Goal: Transaction & Acquisition: Purchase product/service

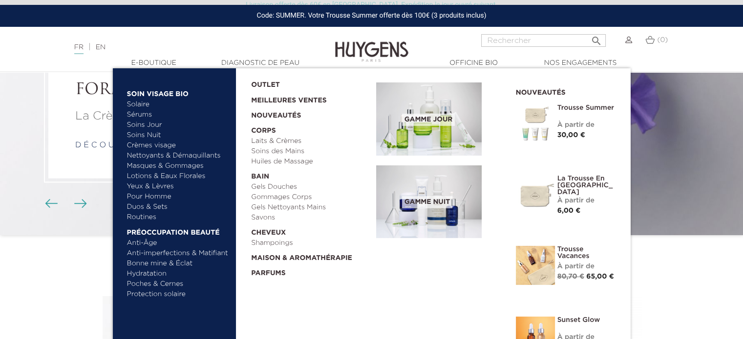
scroll to position [90, 0]
click at [159, 64] on link "  E-Boutique" at bounding box center [154, 63] width 98 height 10
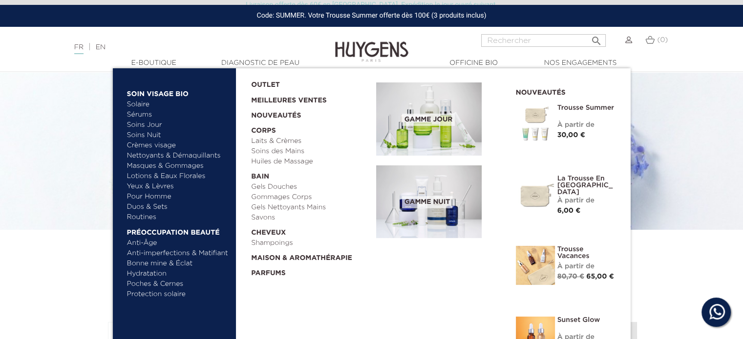
scroll to position [27, 0]
click at [262, 83] on link "OUTLET" at bounding box center [305, 82] width 109 height 15
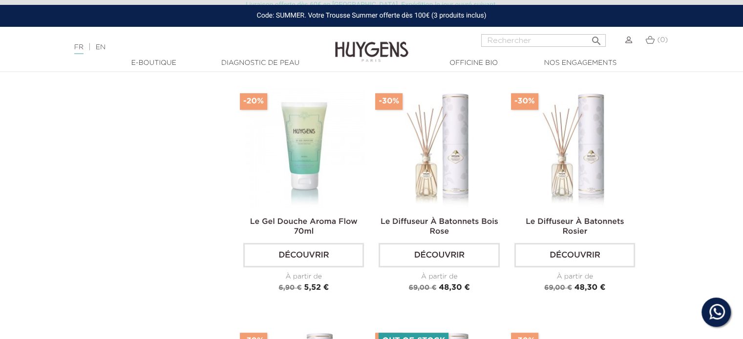
scroll to position [535, 0]
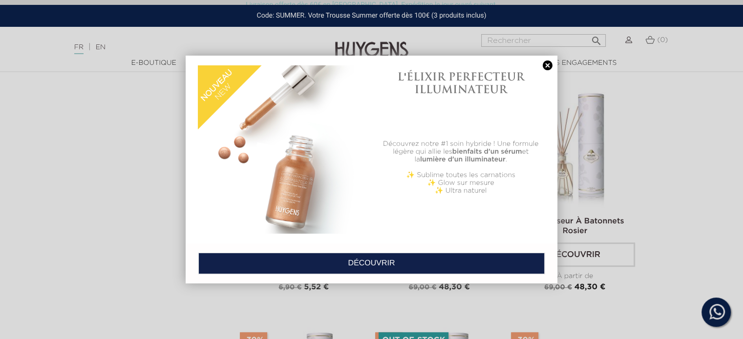
click at [544, 66] on link at bounding box center [547, 66] width 14 height 10
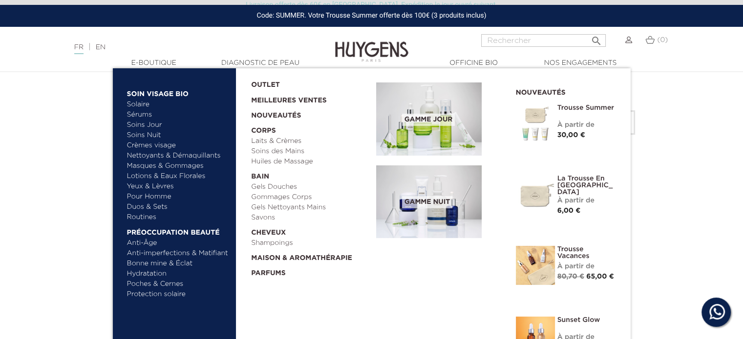
scroll to position [667, 0]
click at [320, 256] on link "  Maison & Aromathérapie" at bounding box center [310, 256] width 118 height 15
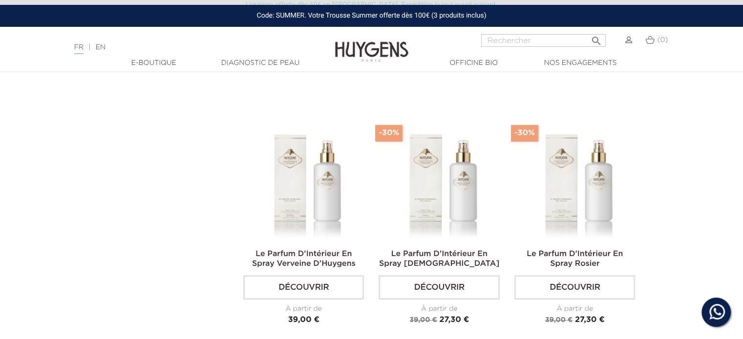
scroll to position [796, 0]
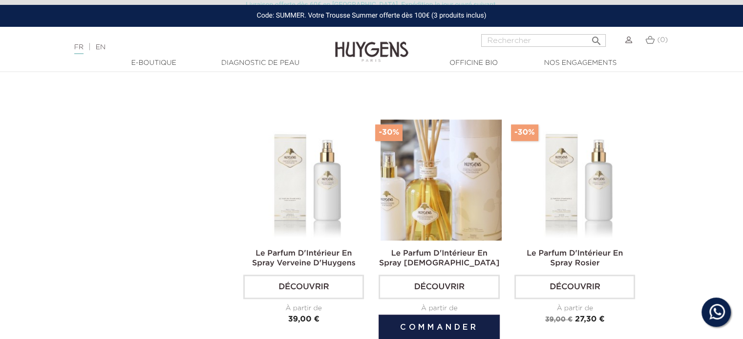
click at [439, 198] on img at bounding box center [440, 180] width 121 height 121
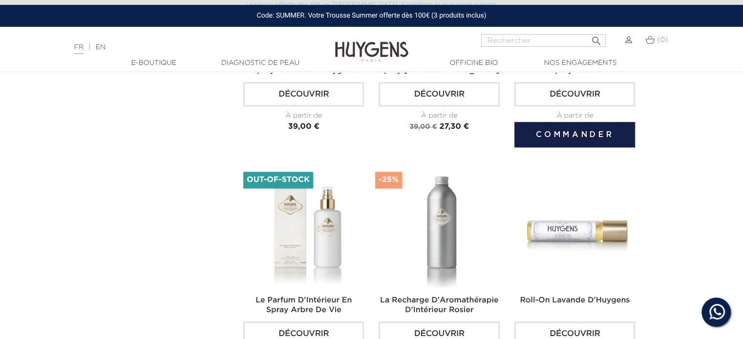
scroll to position [991, 0]
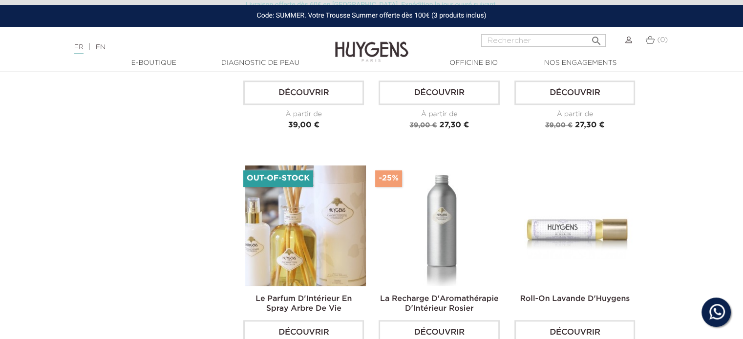
click at [326, 251] on img at bounding box center [305, 226] width 121 height 121
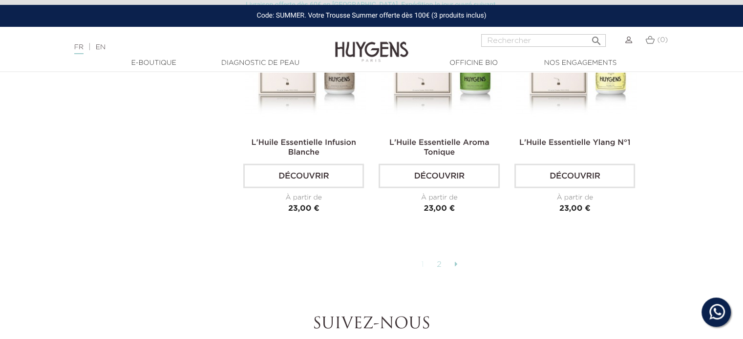
scroll to position [2436, 0]
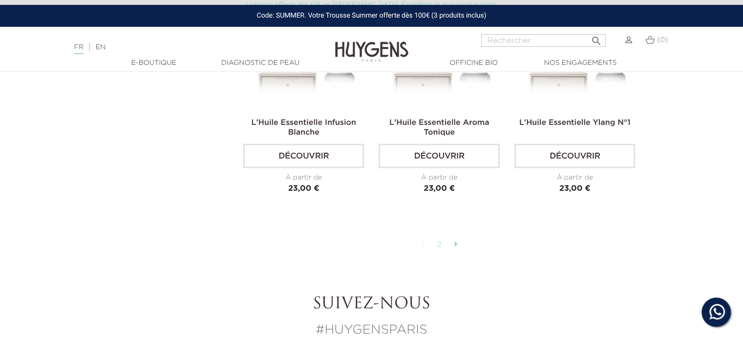
click at [439, 240] on link "2" at bounding box center [439, 245] width 15 height 17
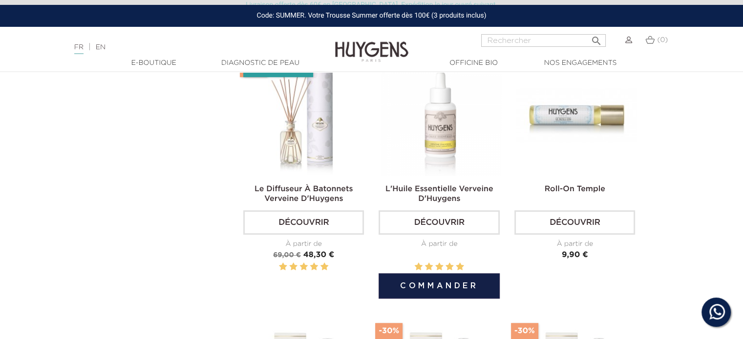
scroll to position [562, 0]
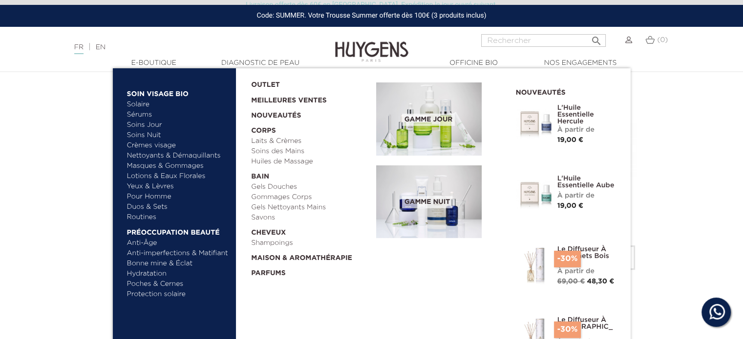
click at [148, 206] on link "Duos & Sets" at bounding box center [178, 207] width 102 height 10
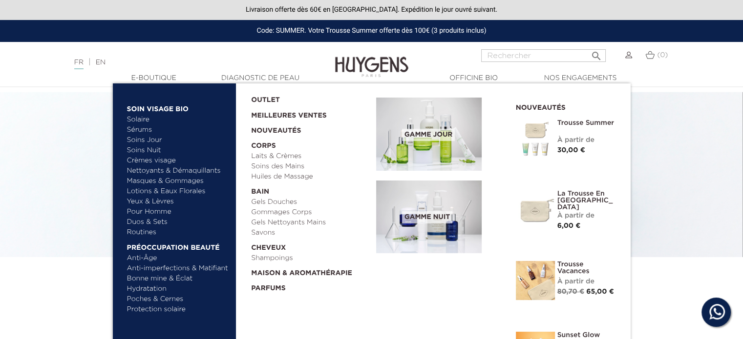
click at [160, 200] on link "Yeux & Lèvres" at bounding box center [178, 202] width 102 height 10
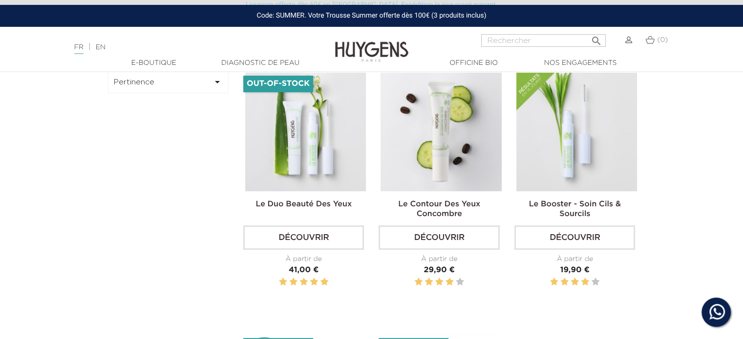
scroll to position [290, 0]
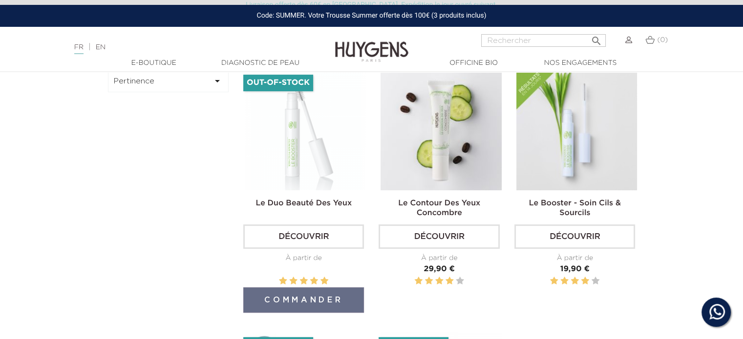
click at [303, 136] on img at bounding box center [305, 130] width 121 height 121
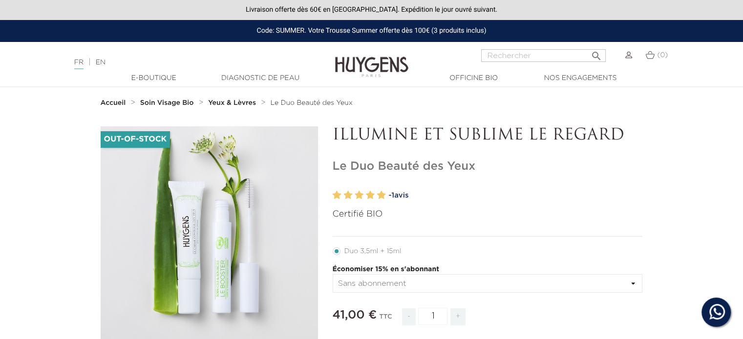
click at [406, 195] on link "- 1 avis" at bounding box center [516, 195] width 254 height 15
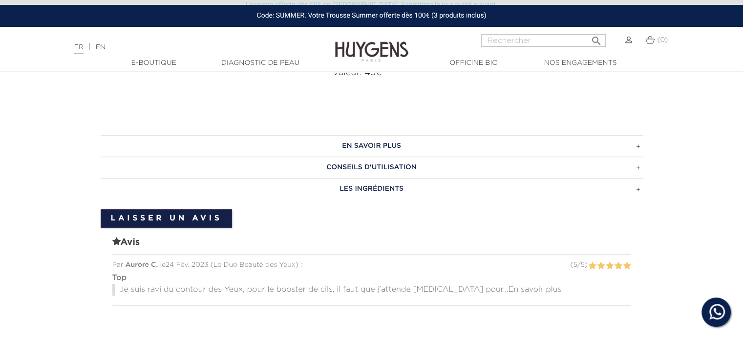
scroll to position [560, 0]
click at [508, 289] on span "En savoir plus" at bounding box center [534, 291] width 53 height 8
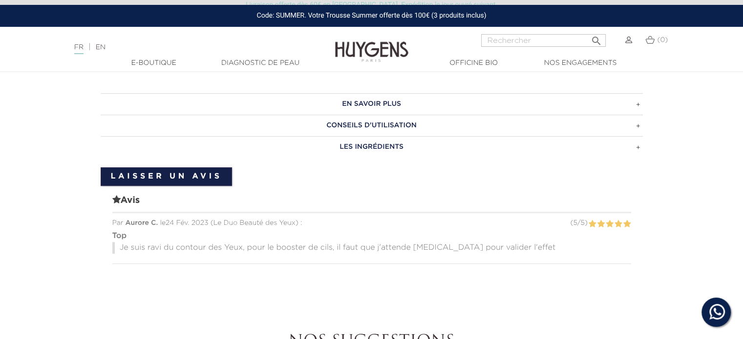
scroll to position [607, 0]
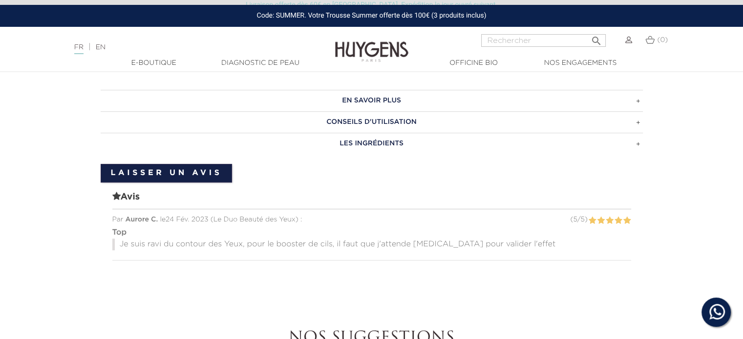
click at [398, 123] on h3 "CONSEILS D'UTILISATION" at bounding box center [372, 121] width 542 height 21
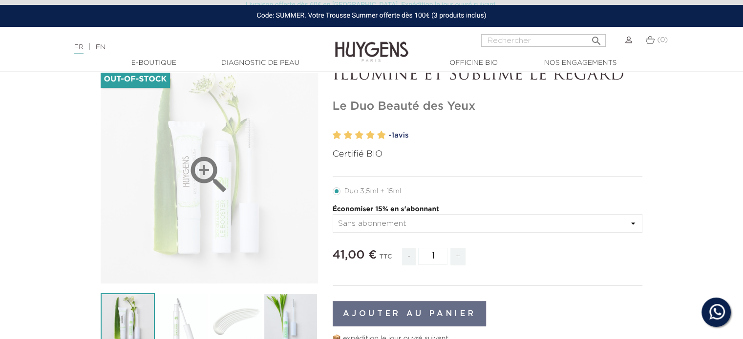
scroll to position [0, 0]
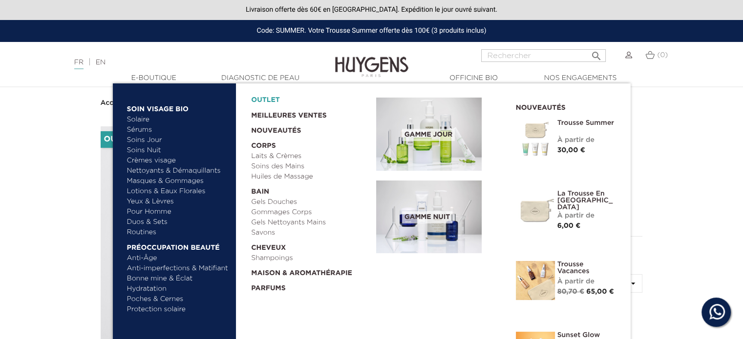
click at [273, 101] on link "OUTLET" at bounding box center [305, 97] width 109 height 15
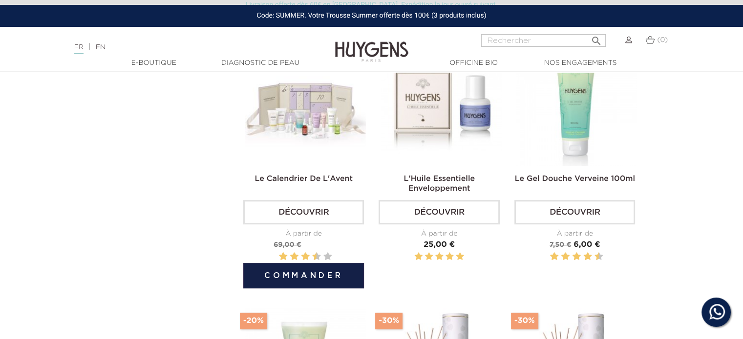
scroll to position [315, 0]
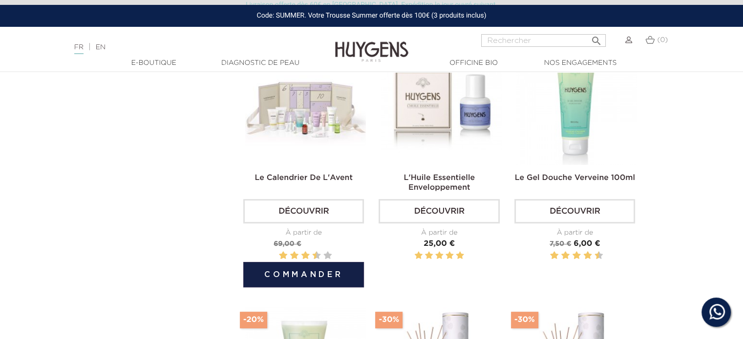
click at [307, 111] on img at bounding box center [305, 104] width 121 height 121
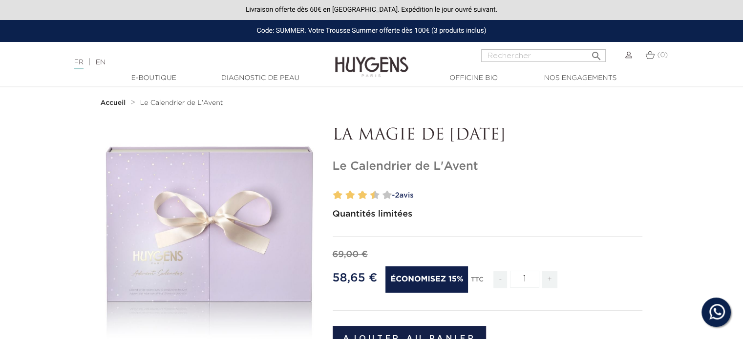
click at [403, 198] on link "- 2 avis" at bounding box center [516, 195] width 254 height 15
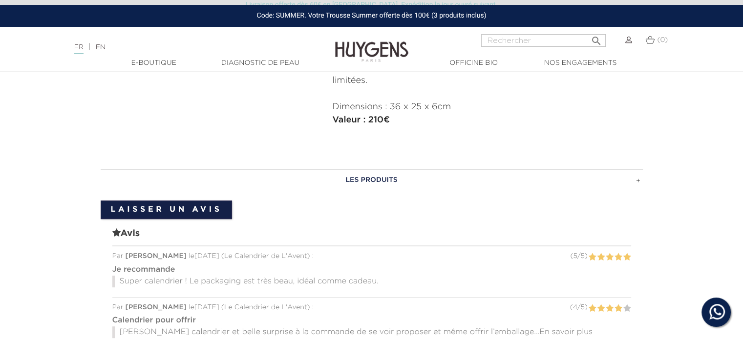
scroll to position [509, 0]
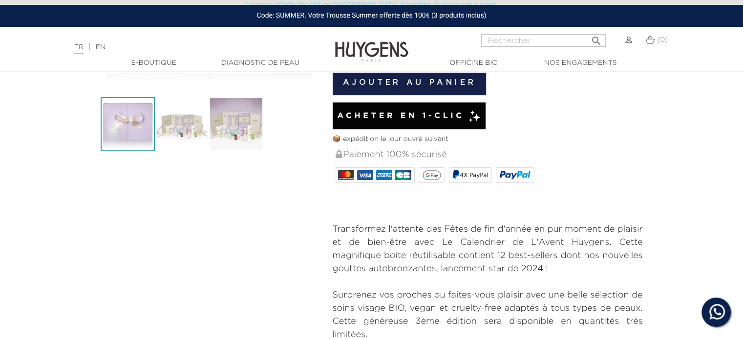
click at [403, 198] on form "69,00 € 58,65 €" at bounding box center [487, 100] width 310 height 216
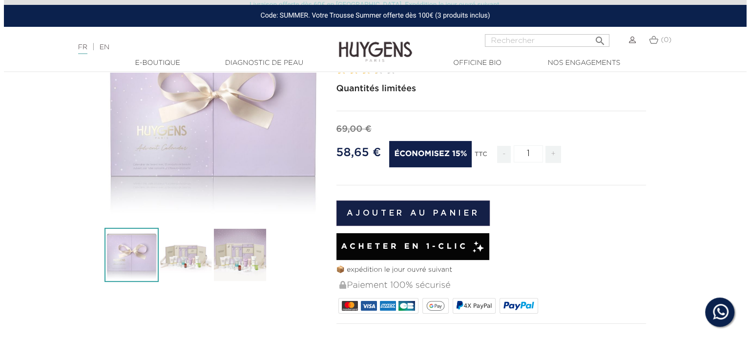
scroll to position [110, 0]
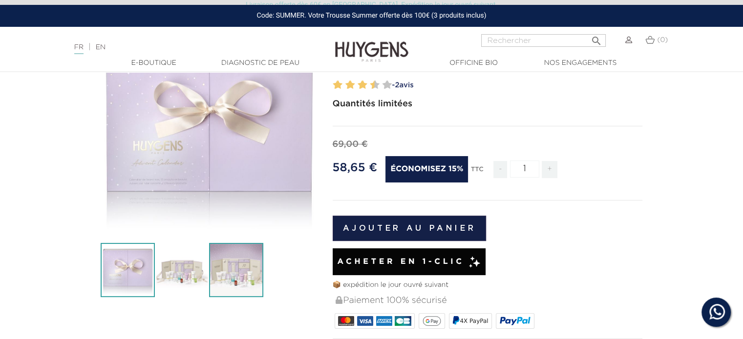
click at [244, 277] on img at bounding box center [236, 270] width 54 height 54
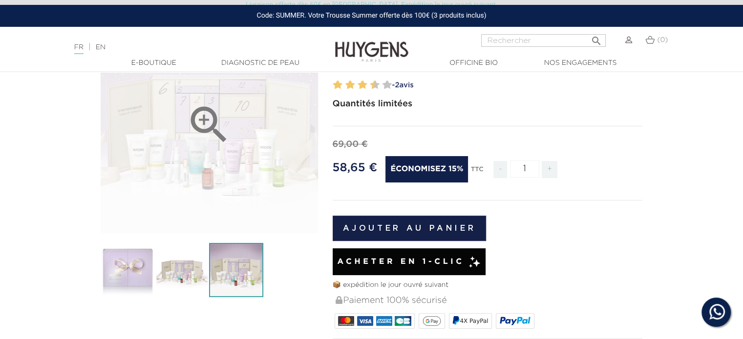
click at [199, 113] on icon "" at bounding box center [209, 125] width 49 height 49
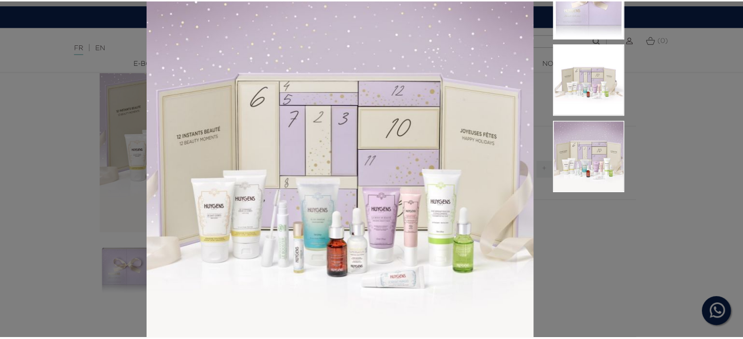
scroll to position [56, 0]
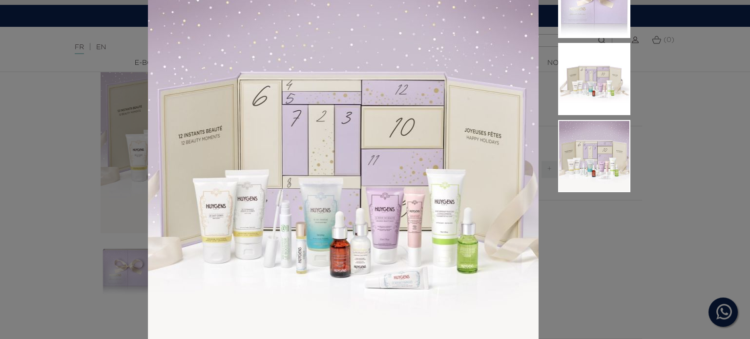
click at [58, 121] on div "Quantités limitées" at bounding box center [375, 169] width 750 height 339
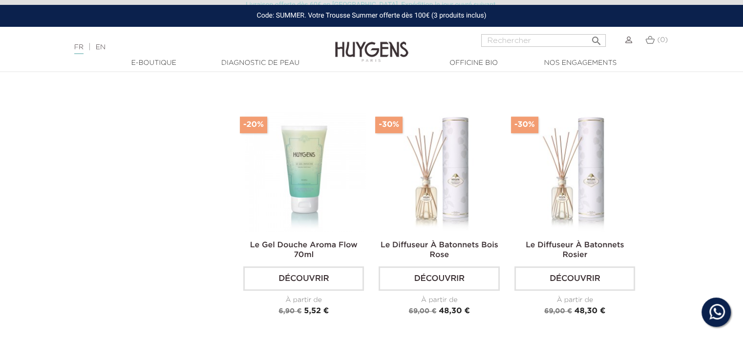
scroll to position [546, 0]
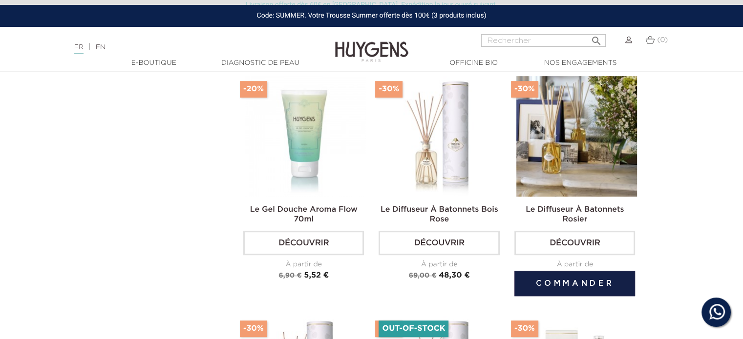
click at [582, 123] on img at bounding box center [576, 136] width 121 height 121
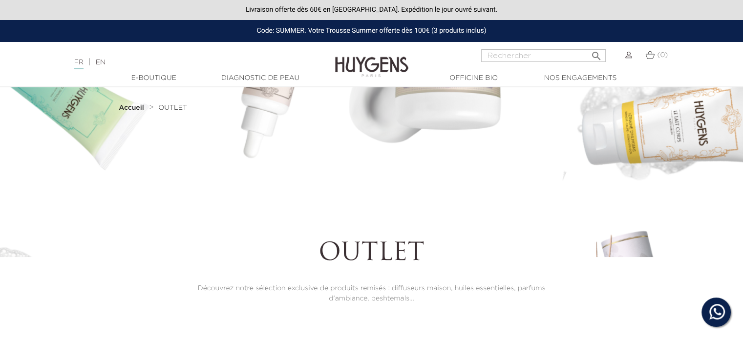
scroll to position [546, 0]
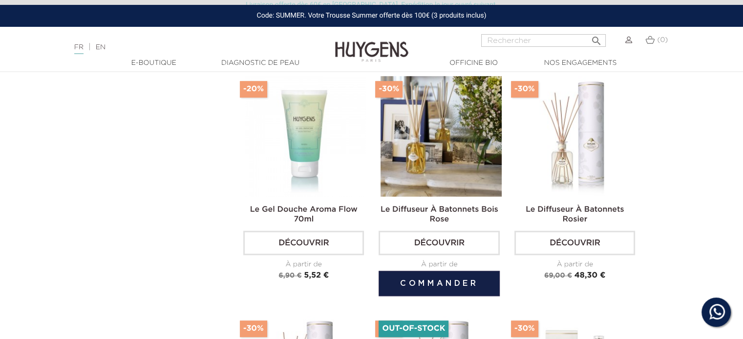
click at [438, 135] on img at bounding box center [440, 136] width 121 height 121
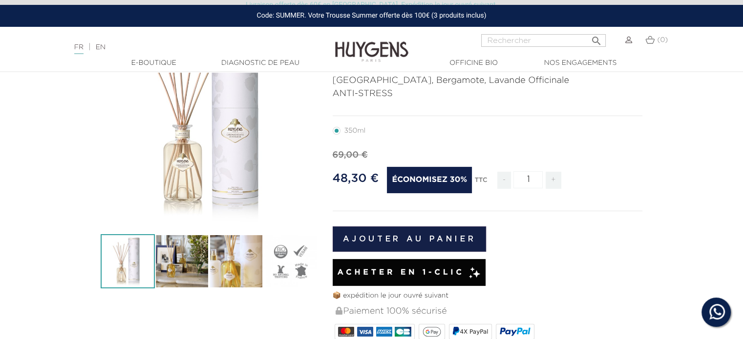
scroll to position [119, 0]
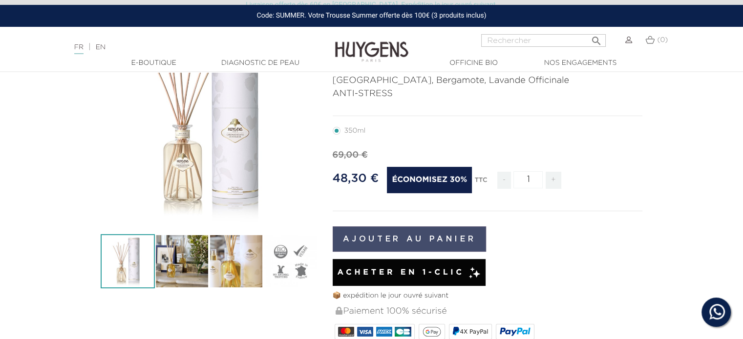
click at [422, 236] on button "Ajouter au panier" at bounding box center [409, 239] width 154 height 25
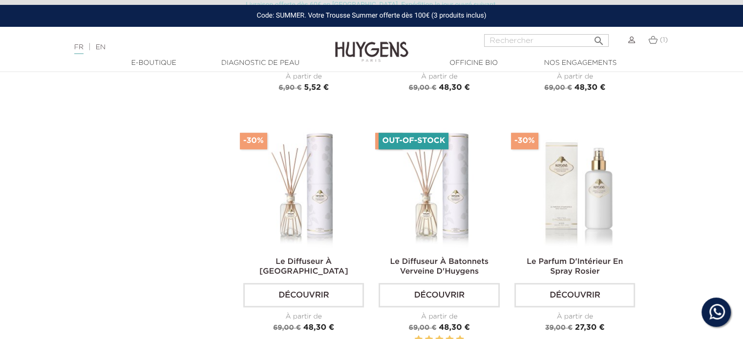
scroll to position [785, 0]
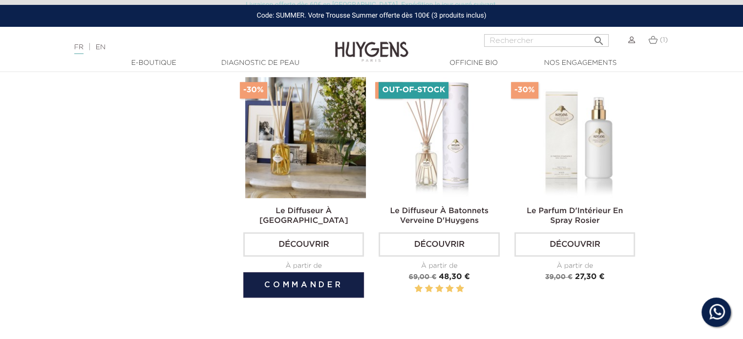
click at [293, 130] on img at bounding box center [305, 137] width 121 height 121
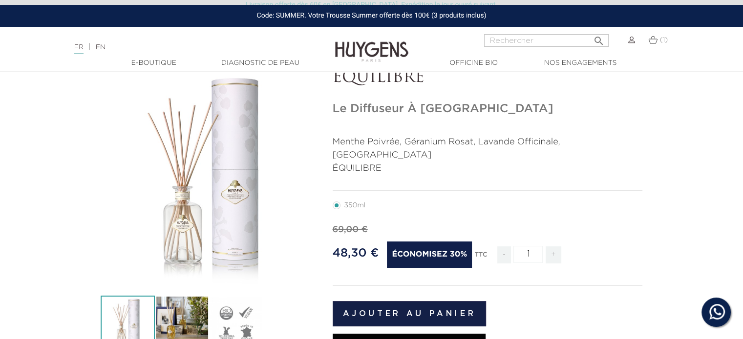
scroll to position [58, 0]
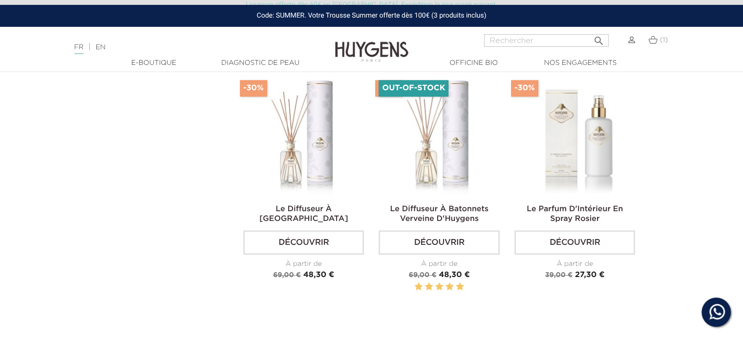
scroll to position [786, 0]
click at [660, 43] on span "(1)" at bounding box center [663, 40] width 8 height 7
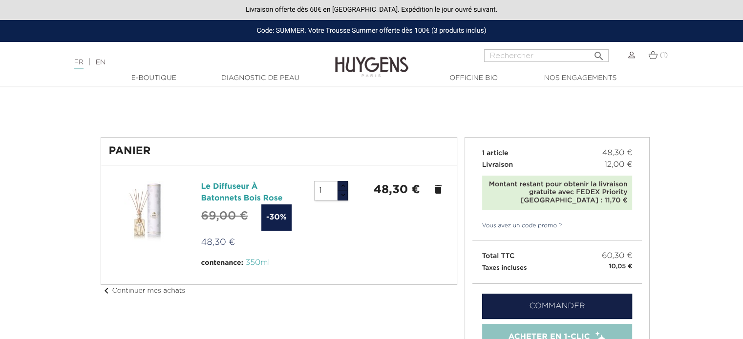
click at [239, 198] on link "Le Diffuseur À Batonnets Bois Rose" at bounding box center [242, 193] width 82 height 20
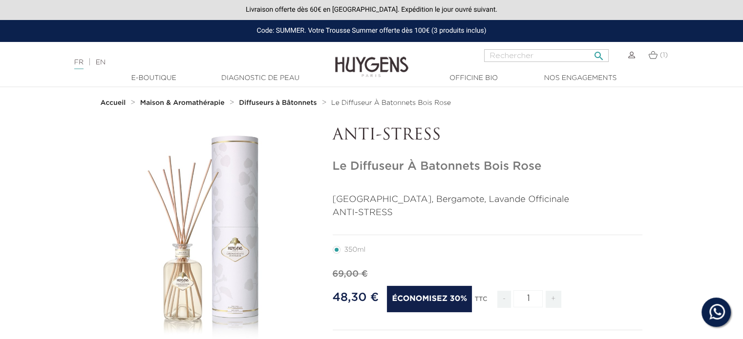
click at [512, 50] on input "Rechercher" at bounding box center [546, 55] width 124 height 13
type input "DIFFUSEUR"
click at [590, 46] on button " Rechercher" at bounding box center [599, 52] width 18 height 13
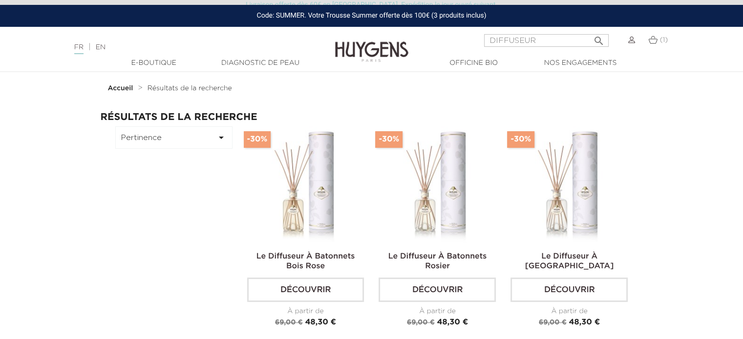
scroll to position [14, 0]
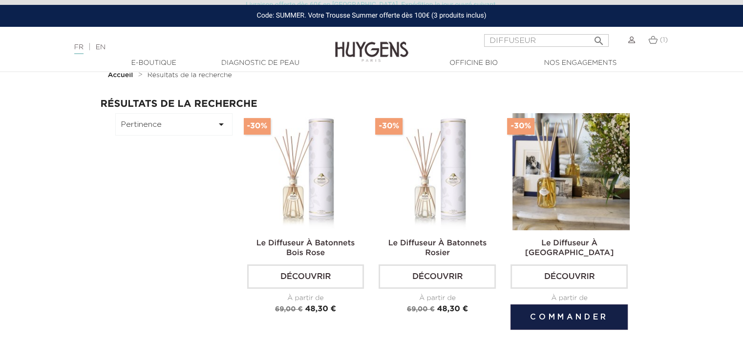
click at [615, 177] on img at bounding box center [570, 171] width 117 height 117
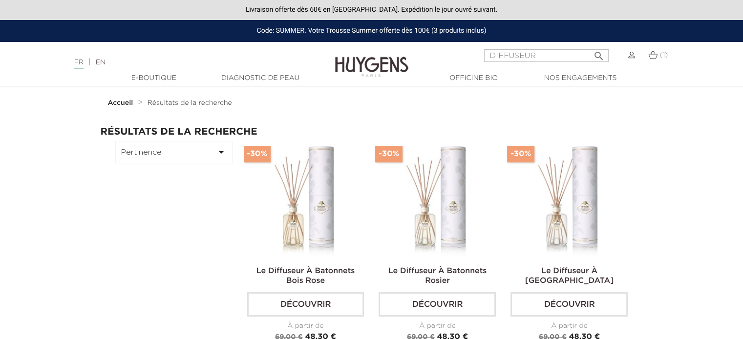
scroll to position [27, 0]
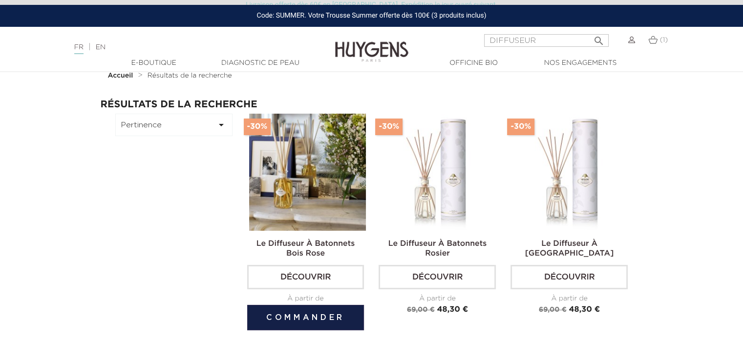
click at [311, 217] on img at bounding box center [307, 172] width 117 height 117
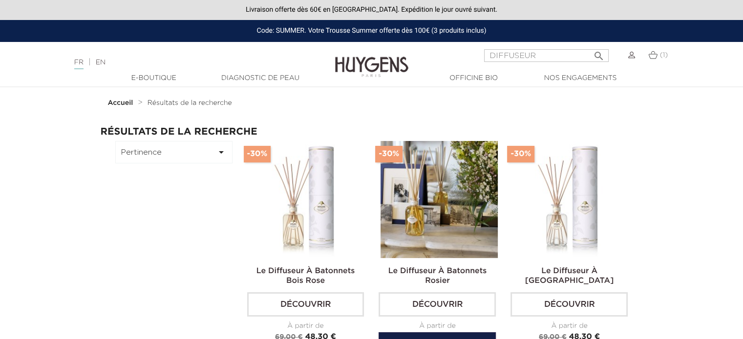
scroll to position [27, 0]
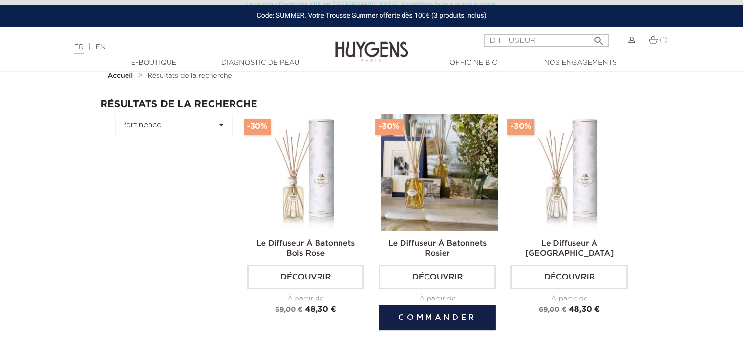
click at [434, 197] on img at bounding box center [438, 172] width 117 height 117
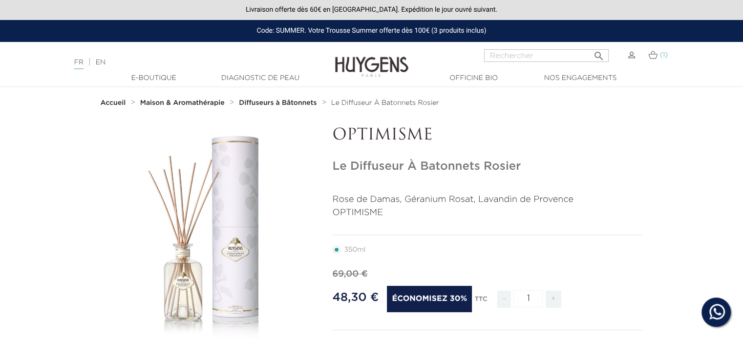
click at [657, 54] on link "(1)" at bounding box center [658, 55] width 20 height 8
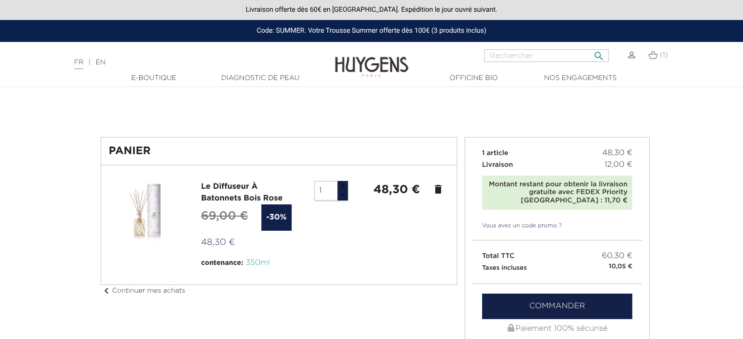
click at [494, 58] on input "Rechercher" at bounding box center [546, 55] width 124 height 13
type input "GEL DOUCHE"
click at [590, 46] on button " Rechercher" at bounding box center [599, 52] width 18 height 13
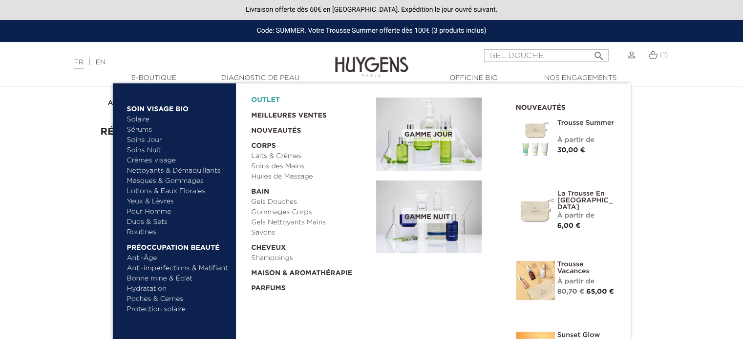
click at [266, 102] on link "OUTLET" at bounding box center [305, 97] width 109 height 15
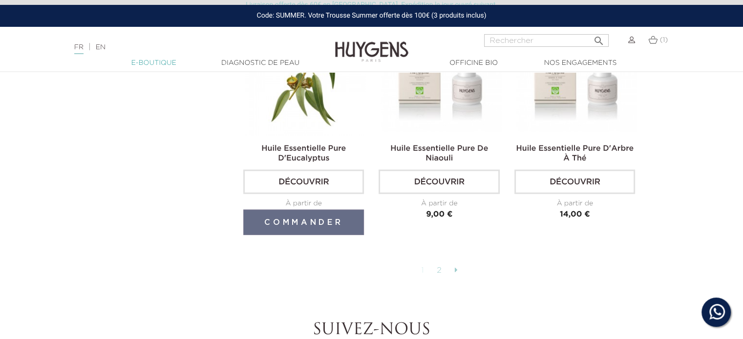
scroll to position [2282, 0]
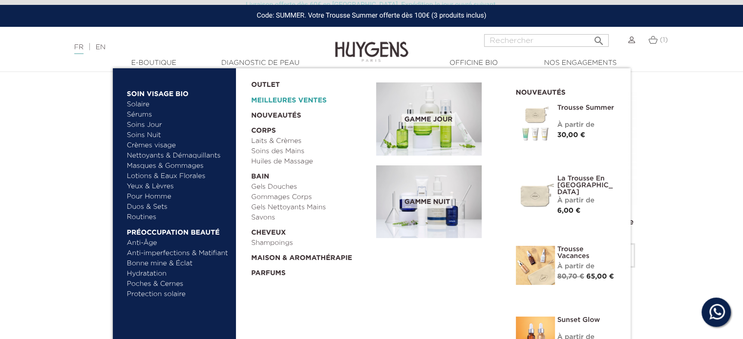
click at [301, 104] on link "Meilleures Ventes" at bounding box center [305, 98] width 109 height 16
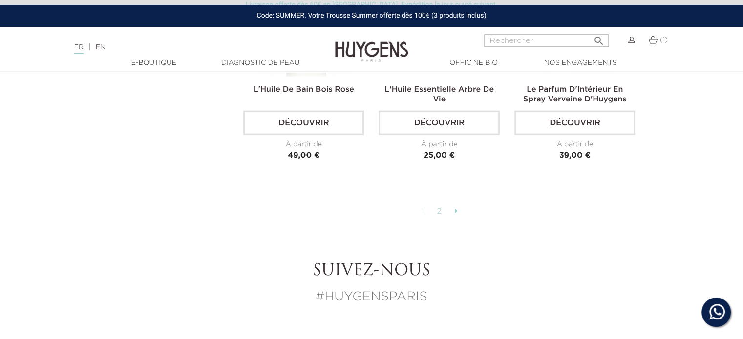
scroll to position [2497, 0]
click at [441, 208] on link "2" at bounding box center [439, 211] width 15 height 17
click at [439, 205] on link "2" at bounding box center [439, 211] width 15 height 17
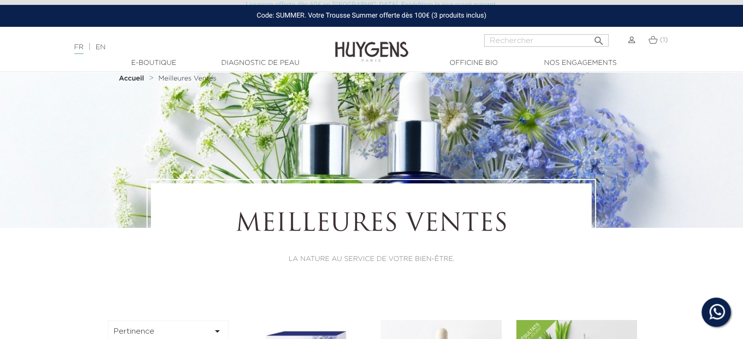
scroll to position [27, 0]
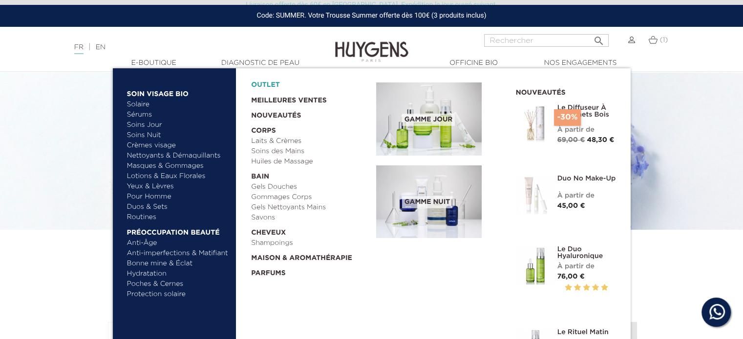
click at [271, 83] on link "OUTLET" at bounding box center [305, 82] width 109 height 15
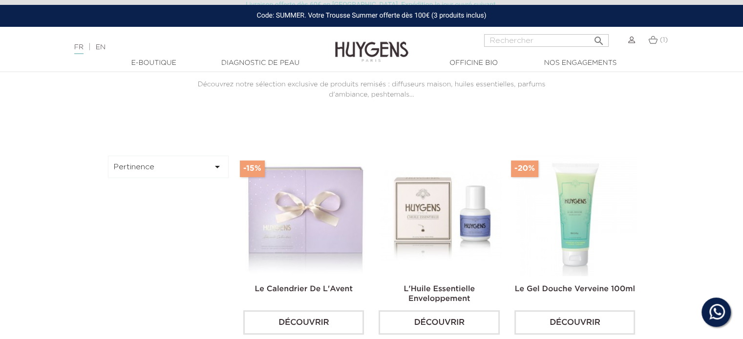
scroll to position [261, 0]
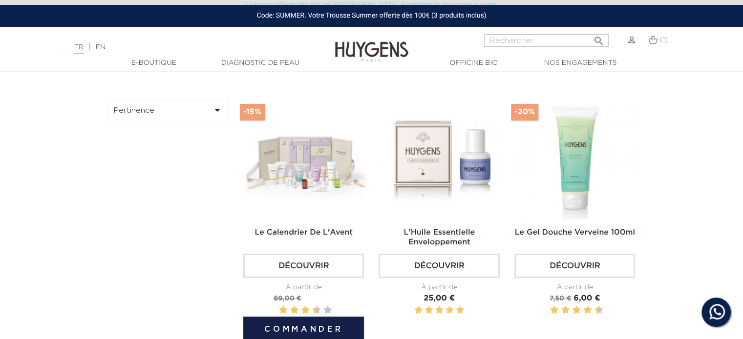
click at [332, 176] on img at bounding box center [305, 159] width 121 height 121
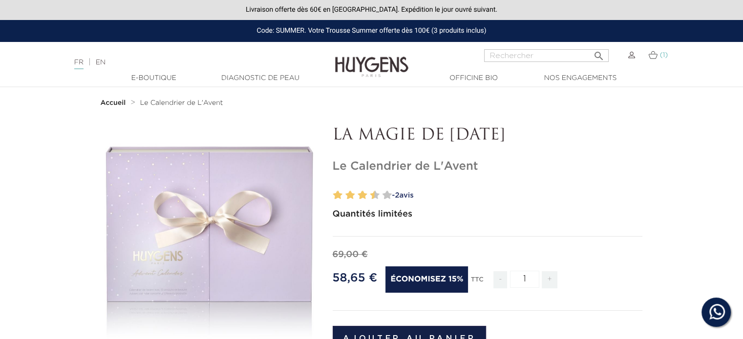
click at [657, 56] on link "(1)" at bounding box center [658, 55] width 20 height 8
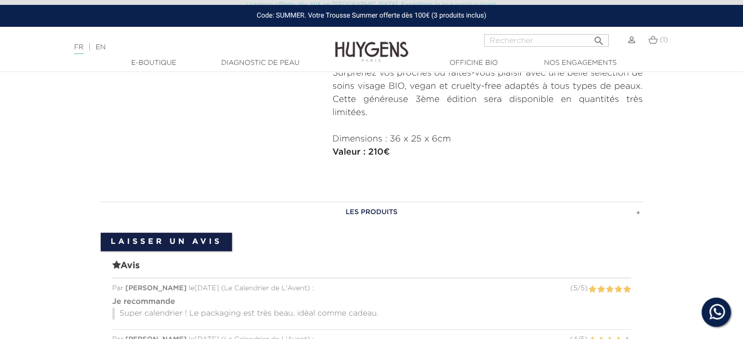
scroll to position [478, 0]
click at [391, 215] on h3 "LES PRODUITS" at bounding box center [372, 212] width 542 height 21
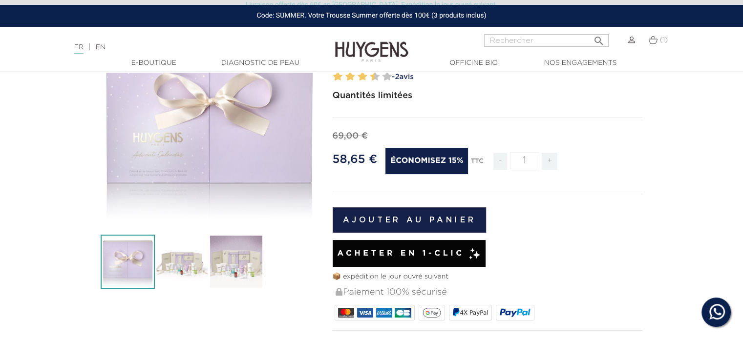
scroll to position [119, 0]
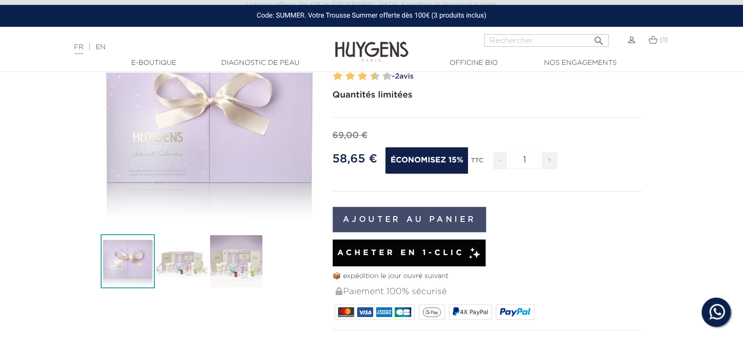
click at [431, 223] on button "Ajouter au panier" at bounding box center [409, 219] width 154 height 25
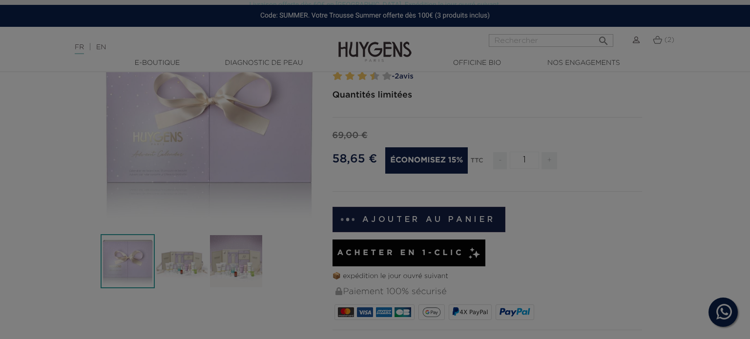
click at [654, 41] on body "Bonjour! Cliquez ci-dessous pour échanger avec nous sur WhatsApp. Nos experts à…" at bounding box center [375, 50] width 750 height 339
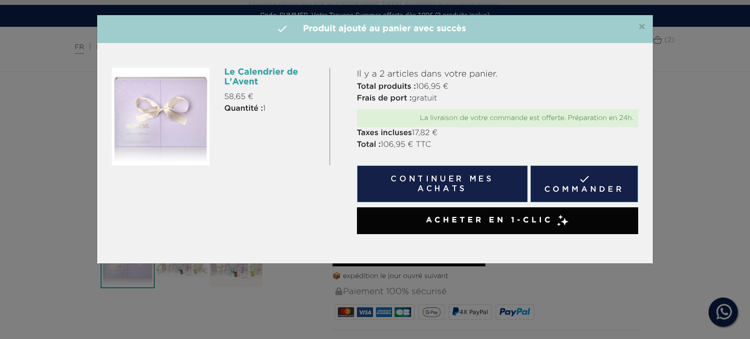
click at [581, 272] on div "×  Produit ajouté au panier avec succès Le Calendrier de L'Avent 58,65 € Quant…" at bounding box center [375, 169] width 750 height 339
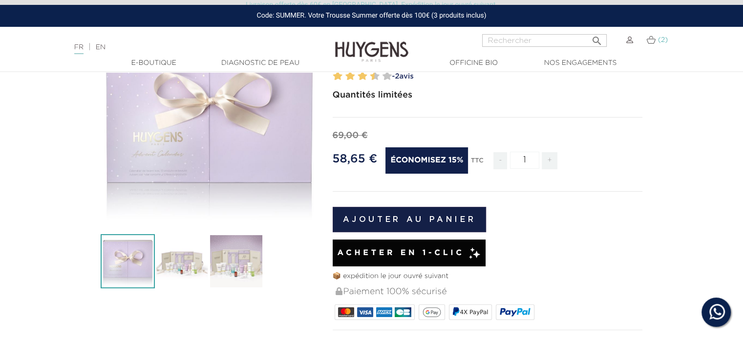
click at [650, 36] on link "(2)" at bounding box center [656, 40] width 21 height 8
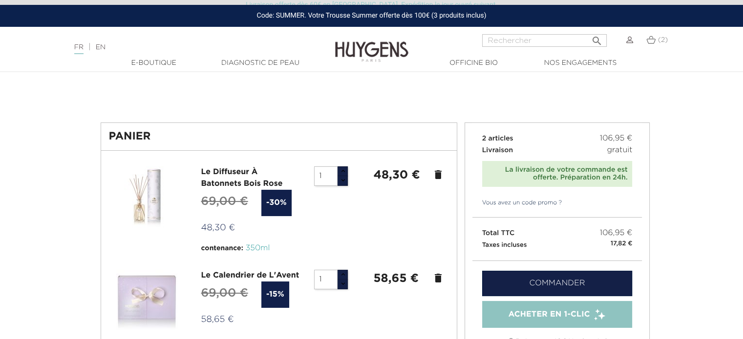
scroll to position [27, 0]
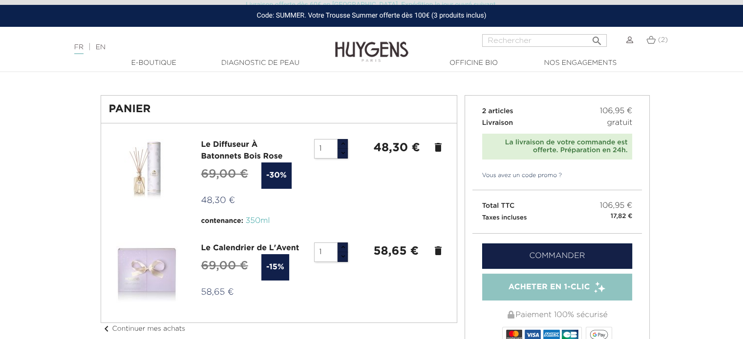
click at [435, 145] on icon "delete" at bounding box center [438, 148] width 12 height 12
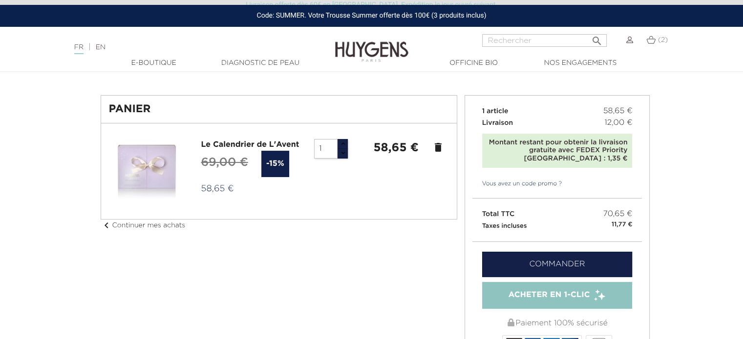
scroll to position [0, 0]
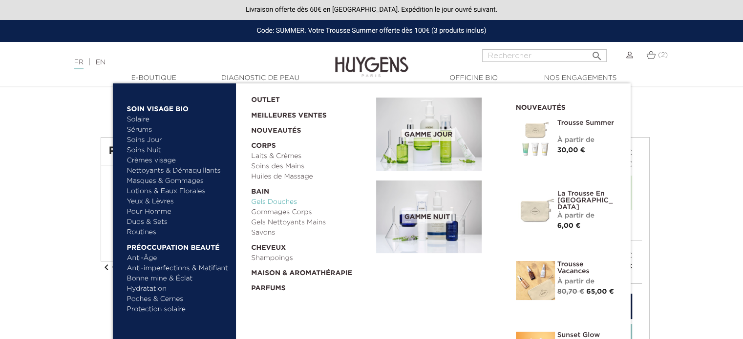
click at [286, 202] on link "Gels Douches" at bounding box center [310, 202] width 118 height 10
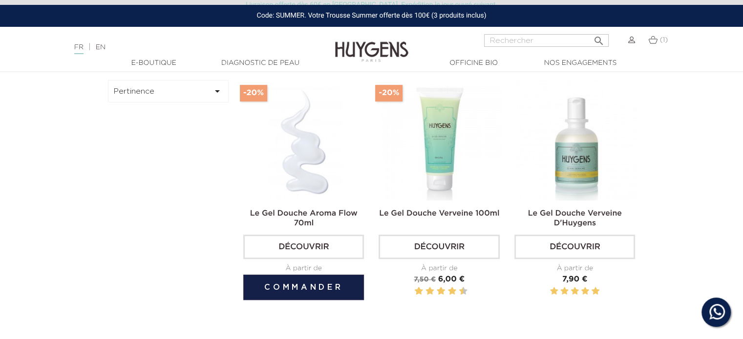
scroll to position [291, 0]
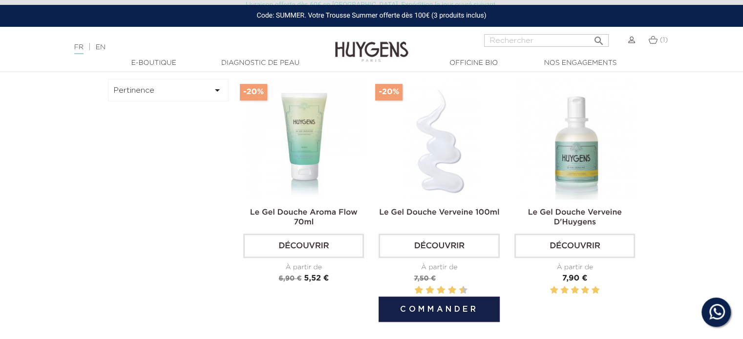
click at [469, 253] on link "Découvrir" at bounding box center [438, 246] width 121 height 24
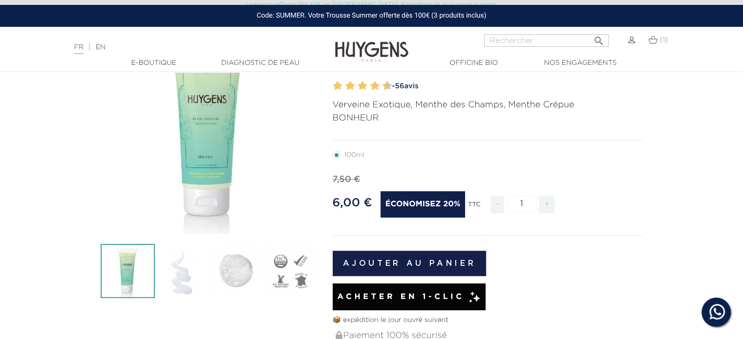
scroll to position [109, 0]
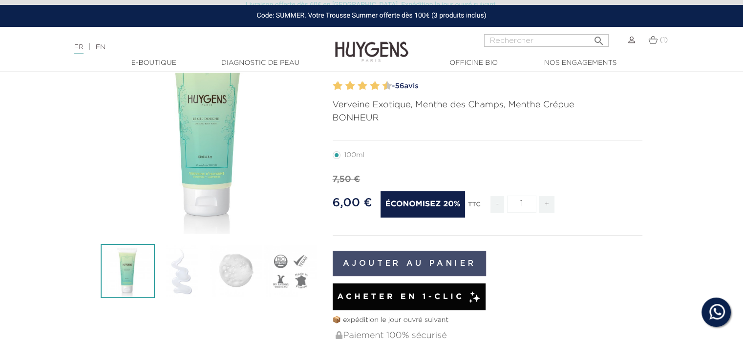
click at [415, 268] on button "Ajouter au panier" at bounding box center [409, 263] width 154 height 25
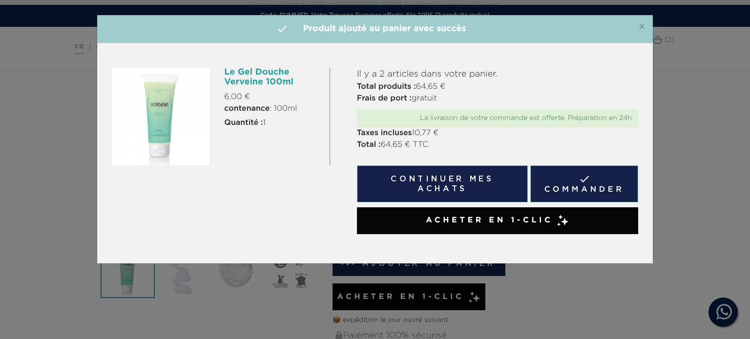
click at [654, 40] on div "×  Produit ajouté au panier avec succès Le Gel Douche Verveine 100ml 6,00 € co…" at bounding box center [375, 169] width 750 height 339
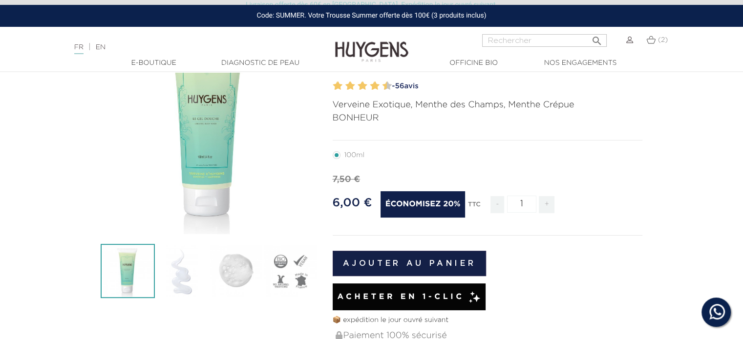
click at [654, 40] on img at bounding box center [650, 40] width 9 height 8
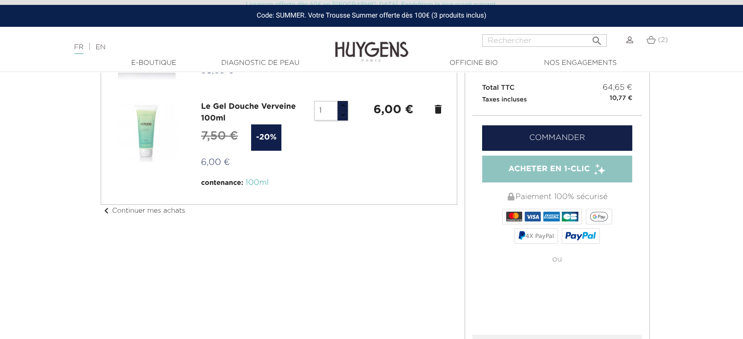
scroll to position [170, 0]
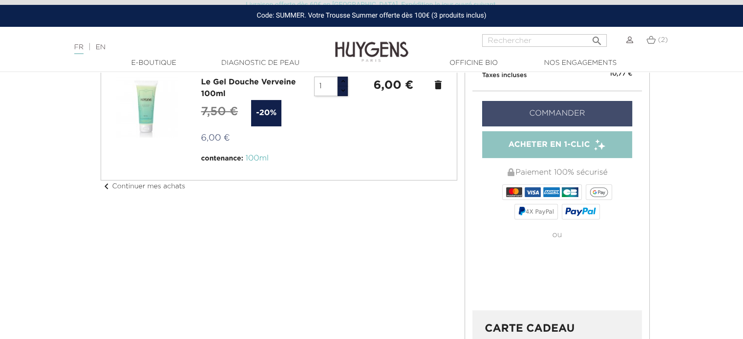
click at [581, 111] on link "Commander" at bounding box center [557, 113] width 150 height 25
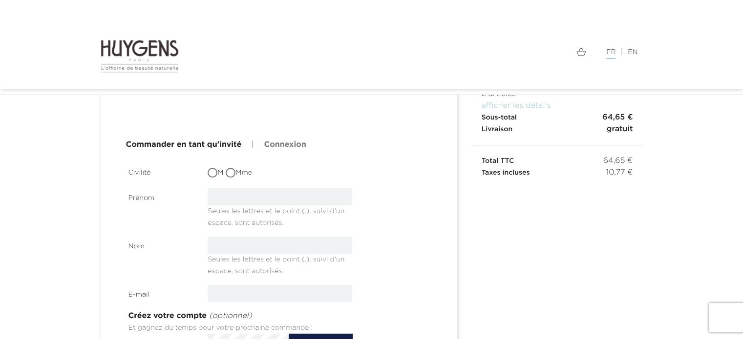
scroll to position [86, 0]
click at [228, 176] on input "Mme" at bounding box center [232, 174] width 10 height 10
radio input "true"
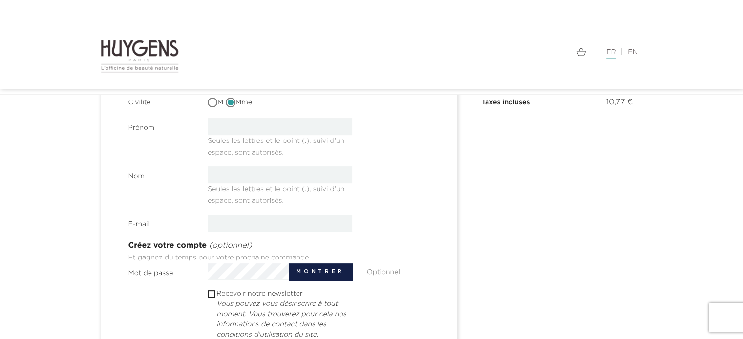
scroll to position [158, 0]
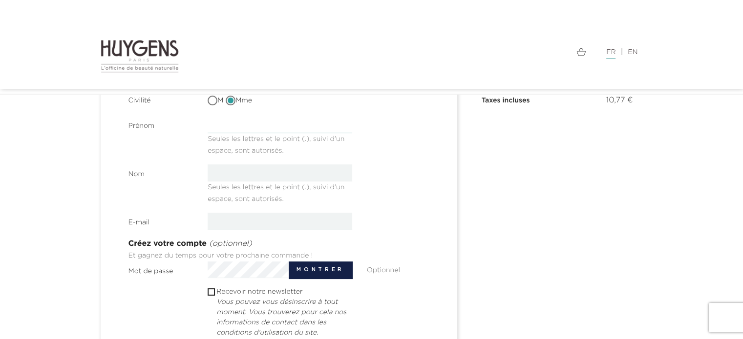
click at [240, 123] on input "text" at bounding box center [279, 124] width 145 height 17
type input "[PERSON_NAME]"
type input "[EMAIL_ADDRESS][DOMAIN_NAME]"
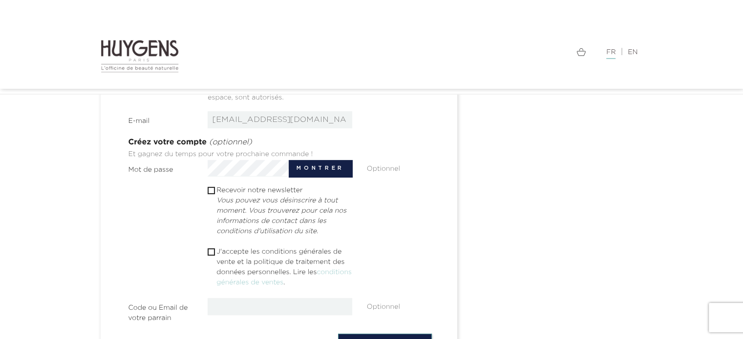
scroll to position [260, 0]
click at [208, 251] on input "checkbox" at bounding box center [210, 252] width 6 height 6
checkbox input "true"
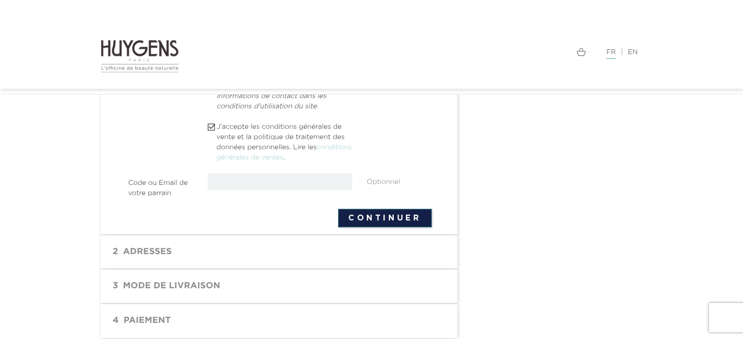
scroll to position [387, 0]
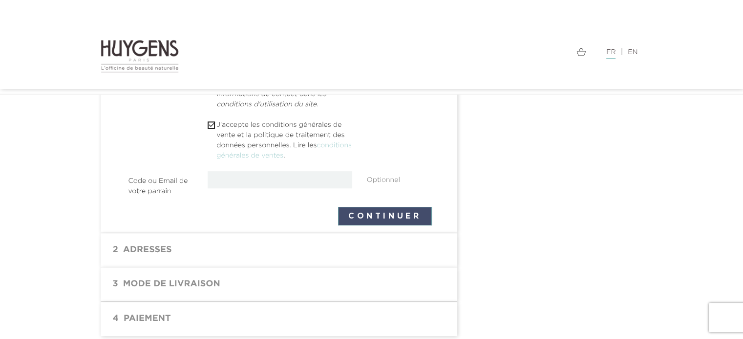
click at [381, 219] on button "Continuer" at bounding box center [385, 216] width 94 height 19
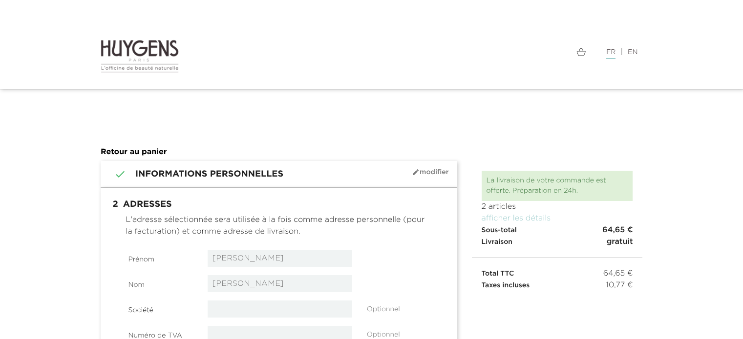
select select "8"
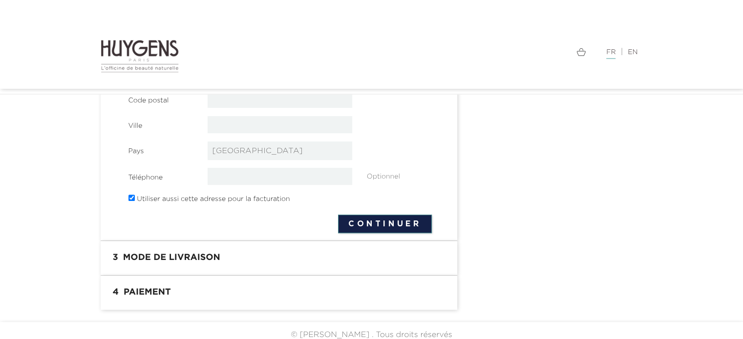
scroll to position [299, 0]
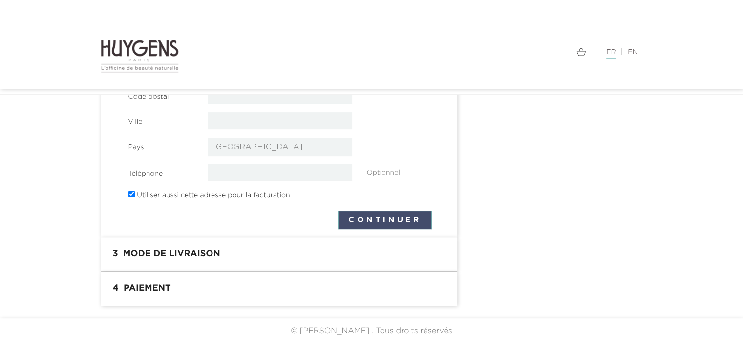
click at [374, 228] on button "Continuer" at bounding box center [385, 220] width 94 height 19
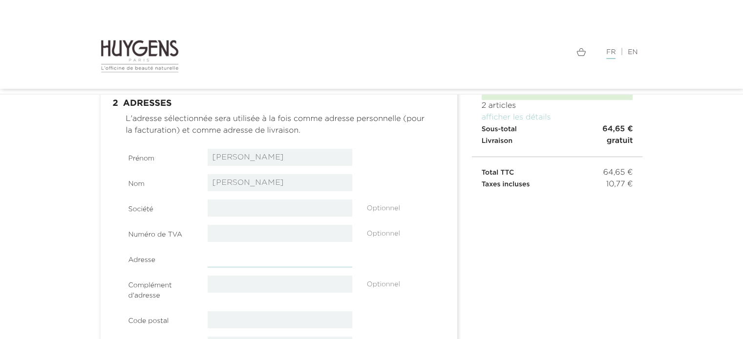
scroll to position [72, 0]
type input "20 A CHEMIN DE BELDOU"
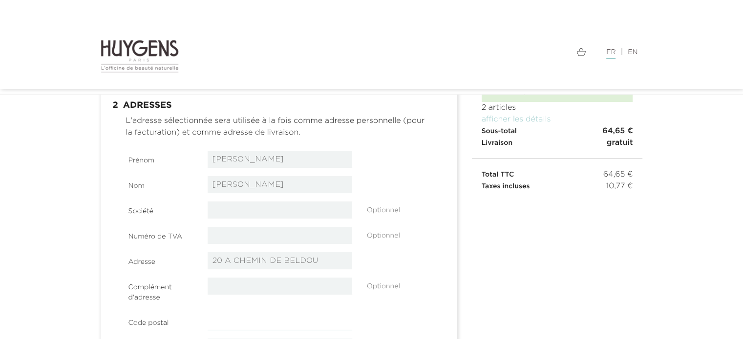
type input "31790"
type input "ST JORY"
type input "0684554856"
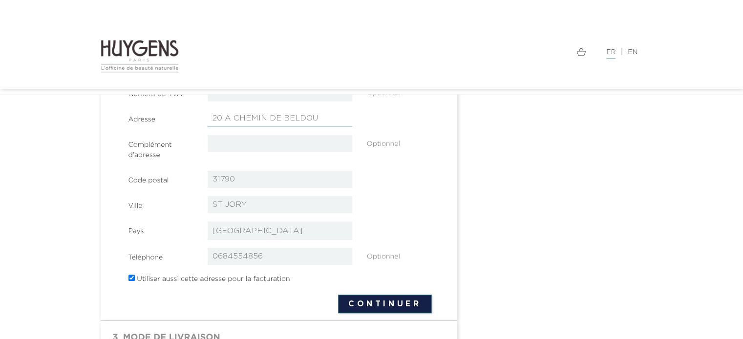
scroll to position [219, 0]
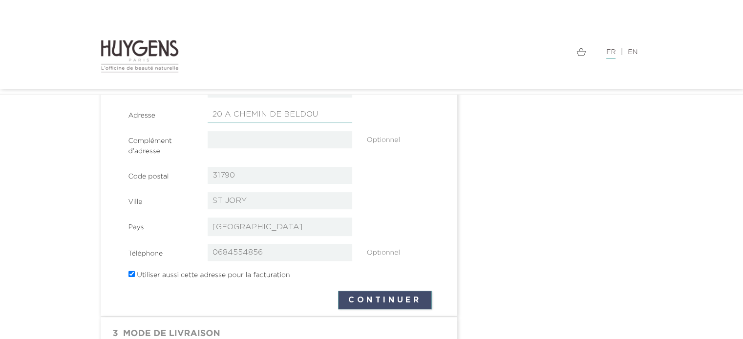
type input "20 A CHEMIN DE BELDOU"
click at [416, 302] on button "Continuer" at bounding box center [385, 300] width 94 height 19
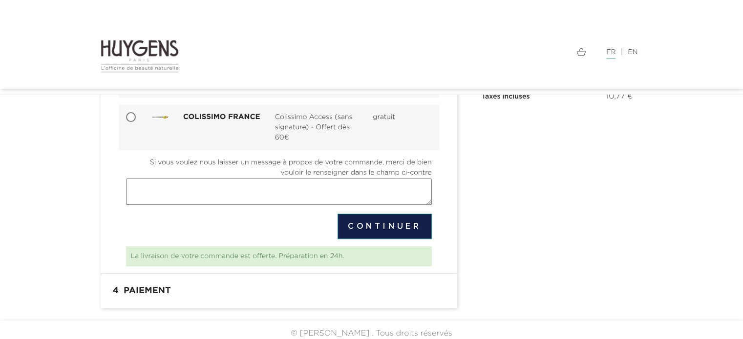
scroll to position [162, 0]
click at [401, 222] on button "Continuer" at bounding box center [384, 226] width 94 height 25
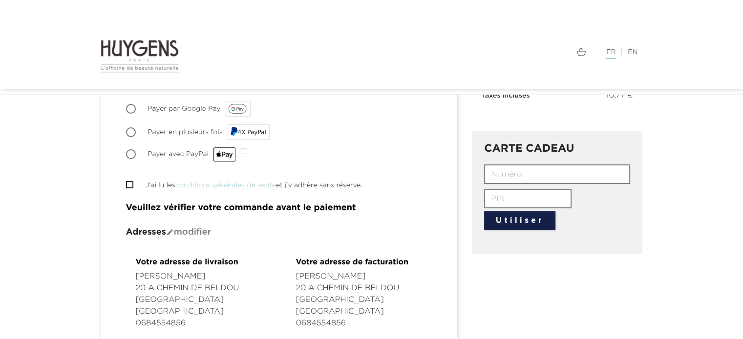
scroll to position [187, 0]
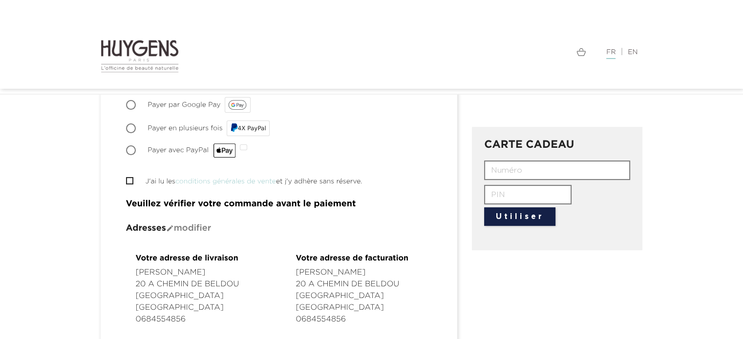
click at [514, 162] on input "text" at bounding box center [557, 171] width 146 height 20
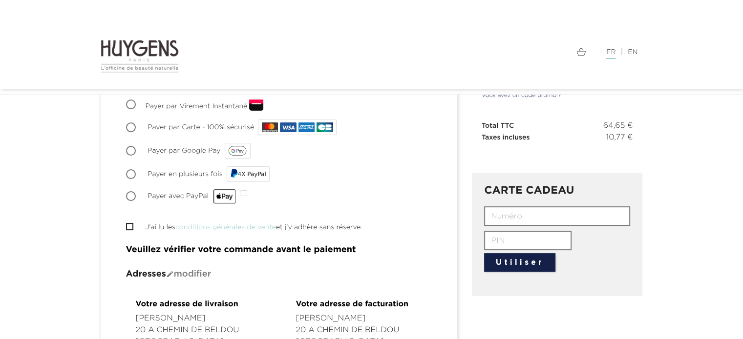
scroll to position [141, 0]
click at [128, 228] on input "J'ai lu les conditions générales de vente et j'y adhère sans réserve." at bounding box center [129, 228] width 6 height 6
checkbox input "true"
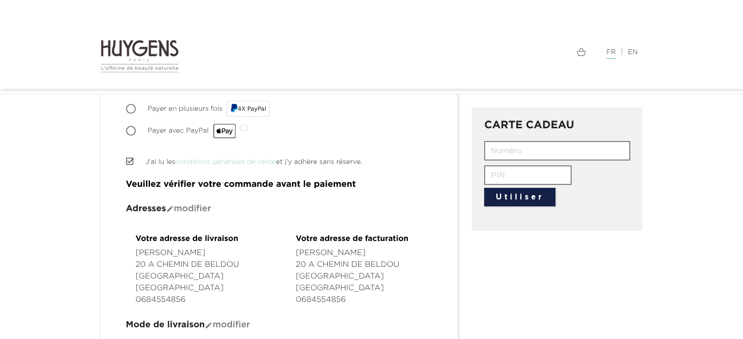
scroll to position [0, 0]
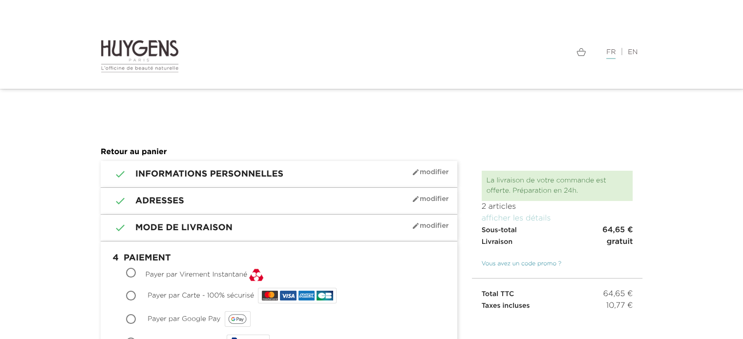
click at [527, 265] on link "Vous avez un code promo ?" at bounding box center [517, 264] width 90 height 9
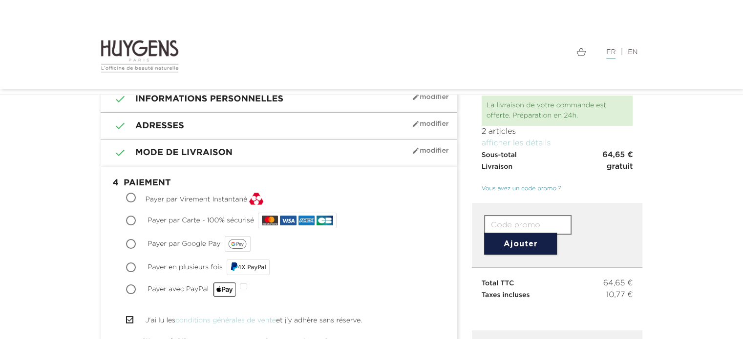
scroll to position [49, 0]
click at [499, 224] on input "text" at bounding box center [527, 225] width 87 height 20
click at [510, 218] on input "text" at bounding box center [527, 225] width 87 height 20
paste input "30MD-G2YT-JQKK-OO52"
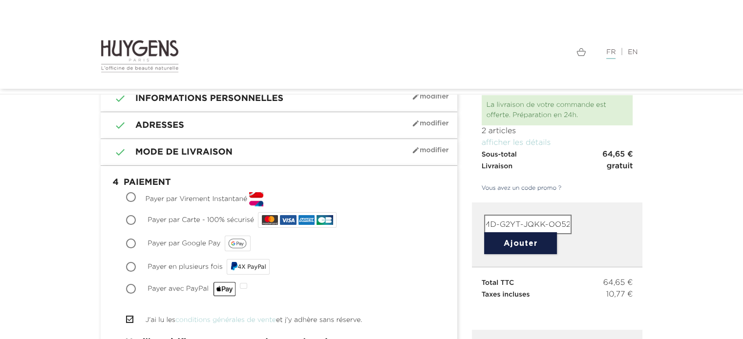
type input "30MD-G2YT-JQKK-OO52"
click at [535, 243] on button "Ajouter" at bounding box center [520, 243] width 73 height 22
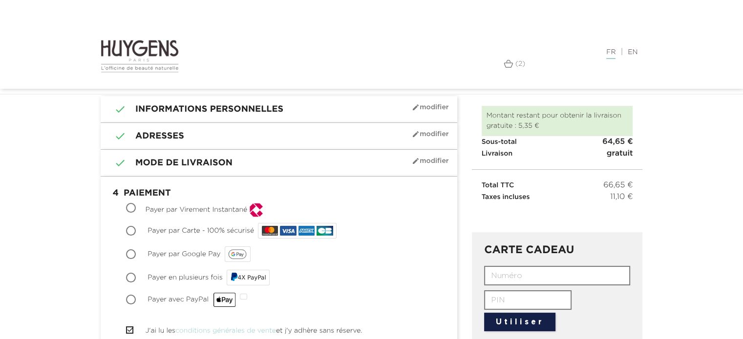
scroll to position [43, 0]
